Goal: Task Accomplishment & Management: Complete application form

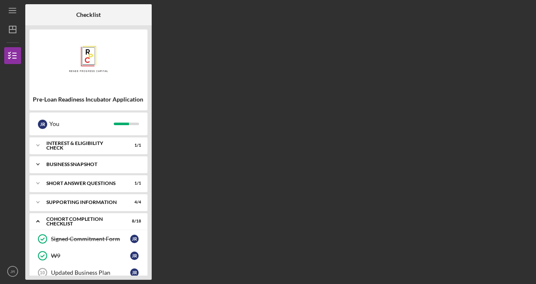
drag, startPoint x: 117, startPoint y: 221, endPoint x: 122, endPoint y: 167, distance: 54.6
click at [122, 167] on div "Icon/Expander Interest & Eligibility Check 1 / 1 Icon/Expander Business Snapsho…" at bounding box center [88, 206] width 118 height 138
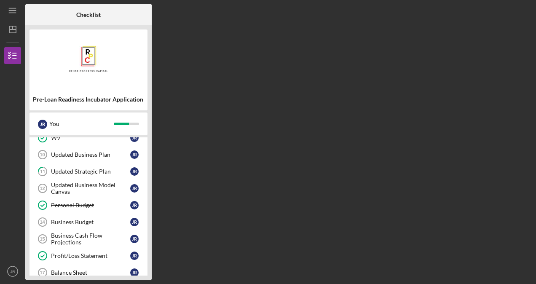
scroll to position [135, 0]
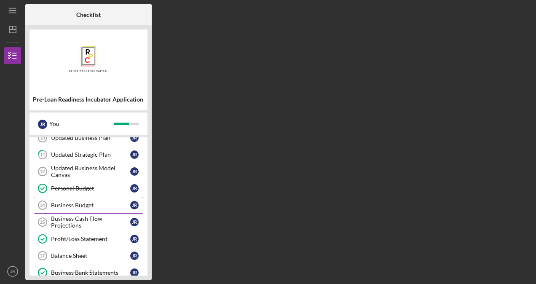
click at [108, 209] on link "Business Budget 14 Business Budget J R" at bounding box center [89, 205] width 110 height 17
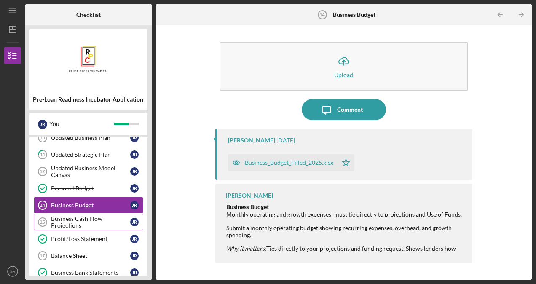
click at [109, 219] on div "Business Cash Flow Projections" at bounding box center [90, 221] width 79 height 13
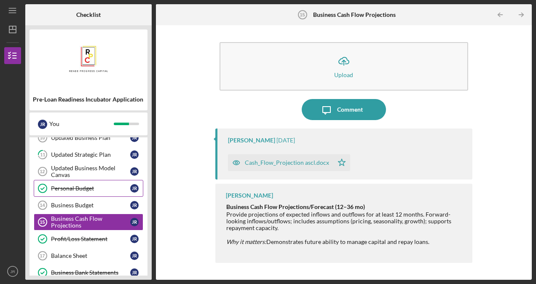
drag, startPoint x: 117, startPoint y: 229, endPoint x: 120, endPoint y: 195, distance: 34.7
click at [120, 195] on div "Signed Commitment Form Signed Commitment Form J R W9 W9 J R Updated Business Pl…" at bounding box center [88, 250] width 118 height 308
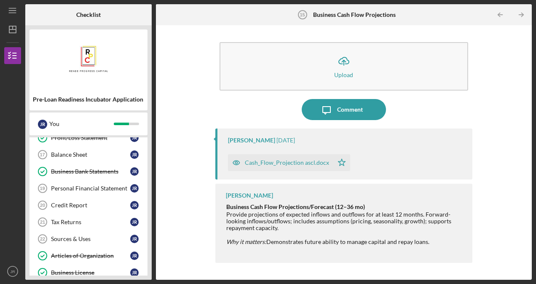
scroll to position [253, 0]
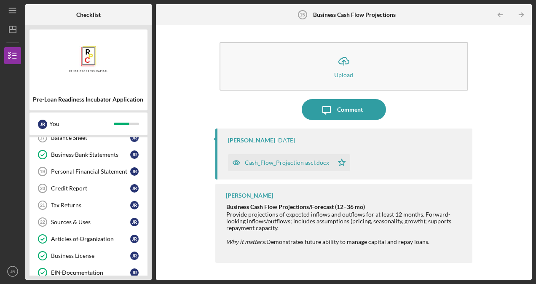
click at [120, 197] on link "Tax Returns 21 Tax Returns J R" at bounding box center [89, 205] width 110 height 17
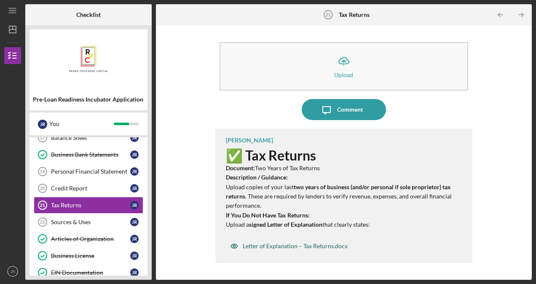
click at [276, 247] on div "Letter of Explanation – Tax Returns.docx" at bounding box center [295, 246] width 105 height 7
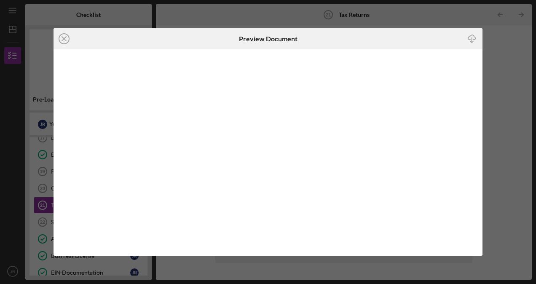
click at [472, 41] on icon "Icon/Download" at bounding box center [471, 38] width 19 height 19
